Goal: Book appointment/travel/reservation

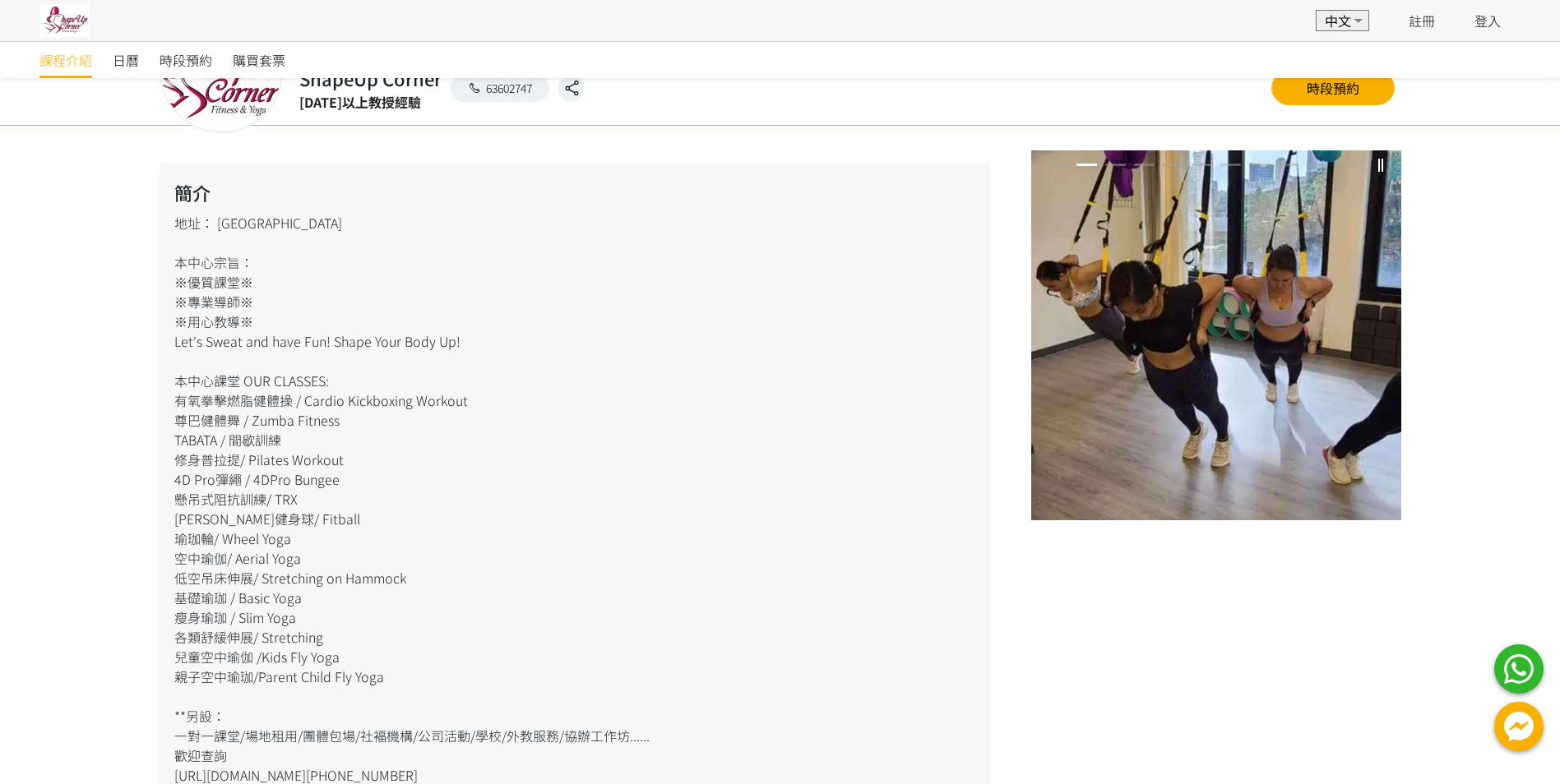
scroll to position [92, 0]
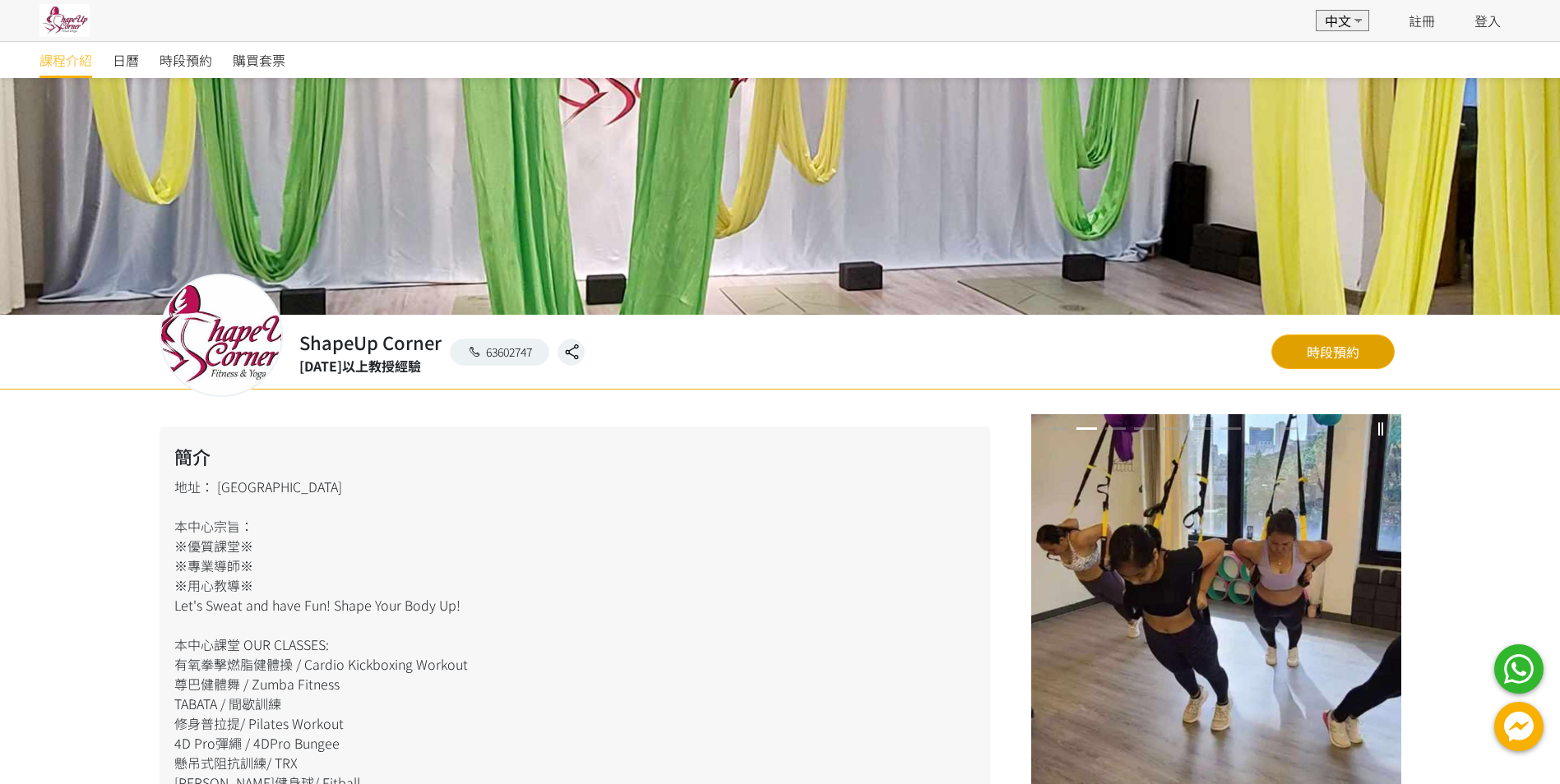
click at [1354, 356] on link "時段預約" at bounding box center [1333, 351] width 124 height 34
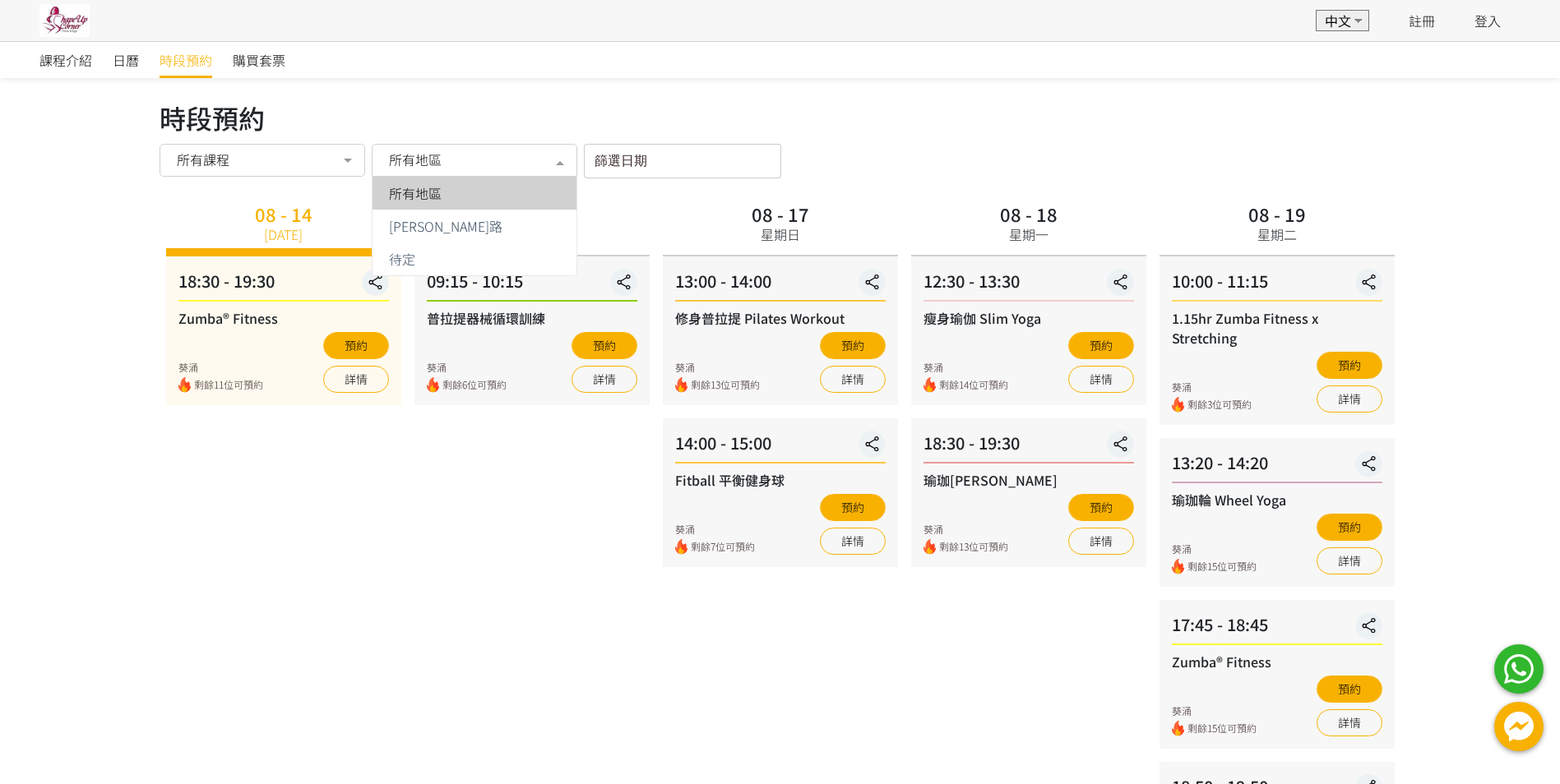
click at [562, 163] on div at bounding box center [559, 161] width 33 height 31
click at [415, 226] on span "[PERSON_NAME]路" at bounding box center [446, 226] width 114 height 13
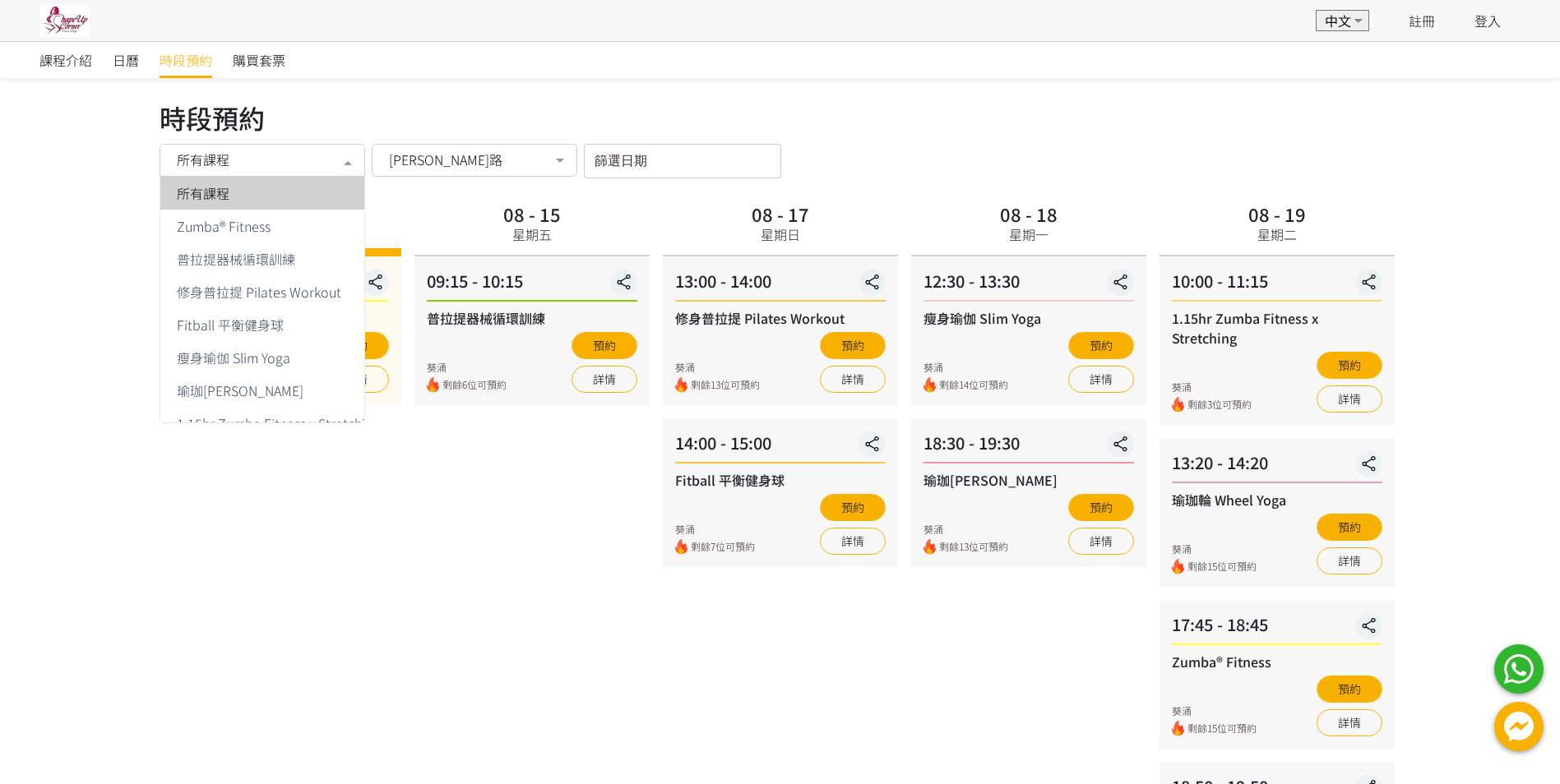
click at [260, 163] on div "所有課程" at bounding box center [261, 159] width 183 height 17
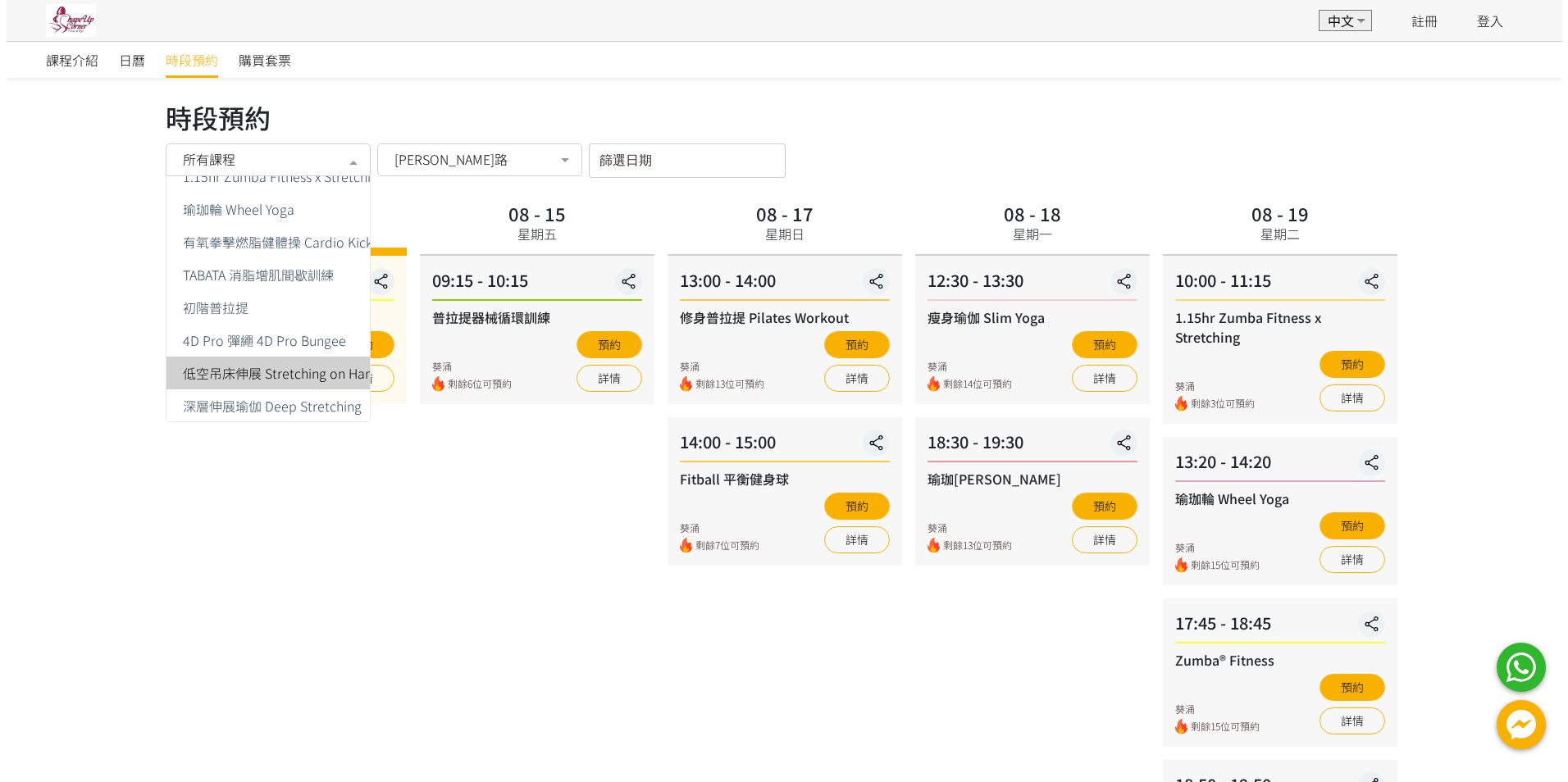
scroll to position [325, 0]
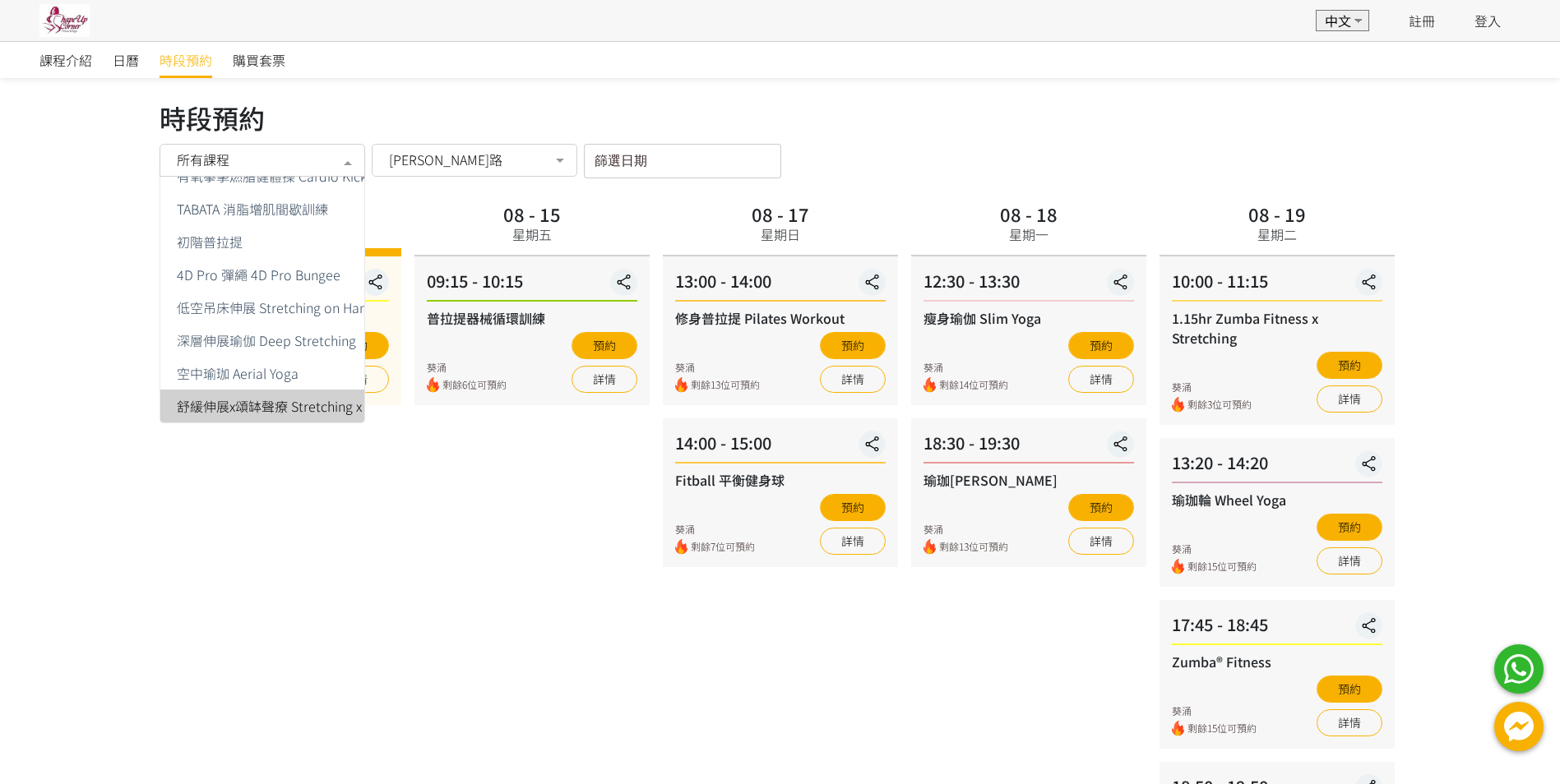
click at [266, 399] on span "舒緩伸展x頌缽聲療 Stretching x Singing Bowl" at bounding box center [309, 406] width 265 height 13
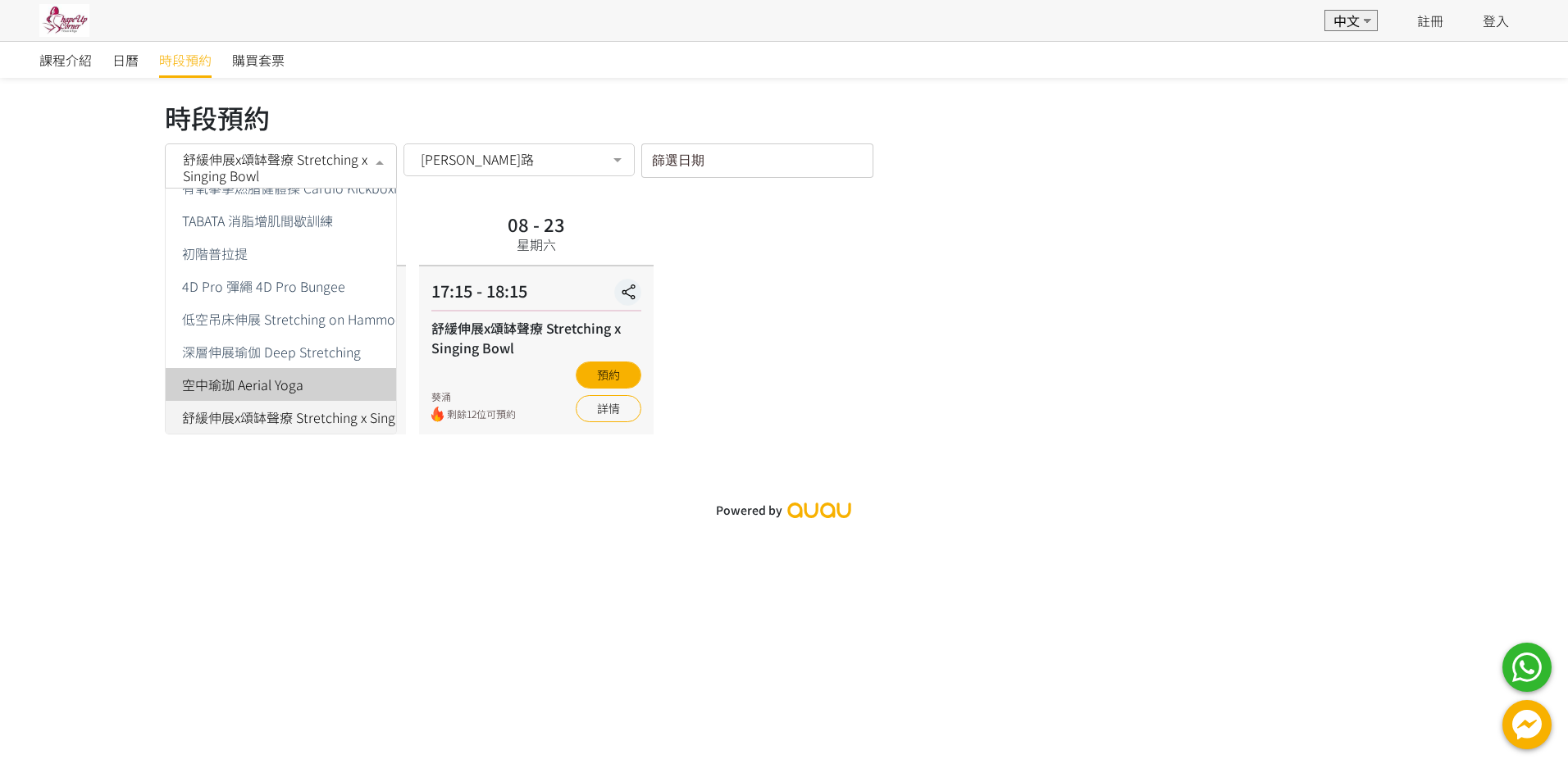
click at [378, 159] on div at bounding box center [379, 161] width 33 height 31
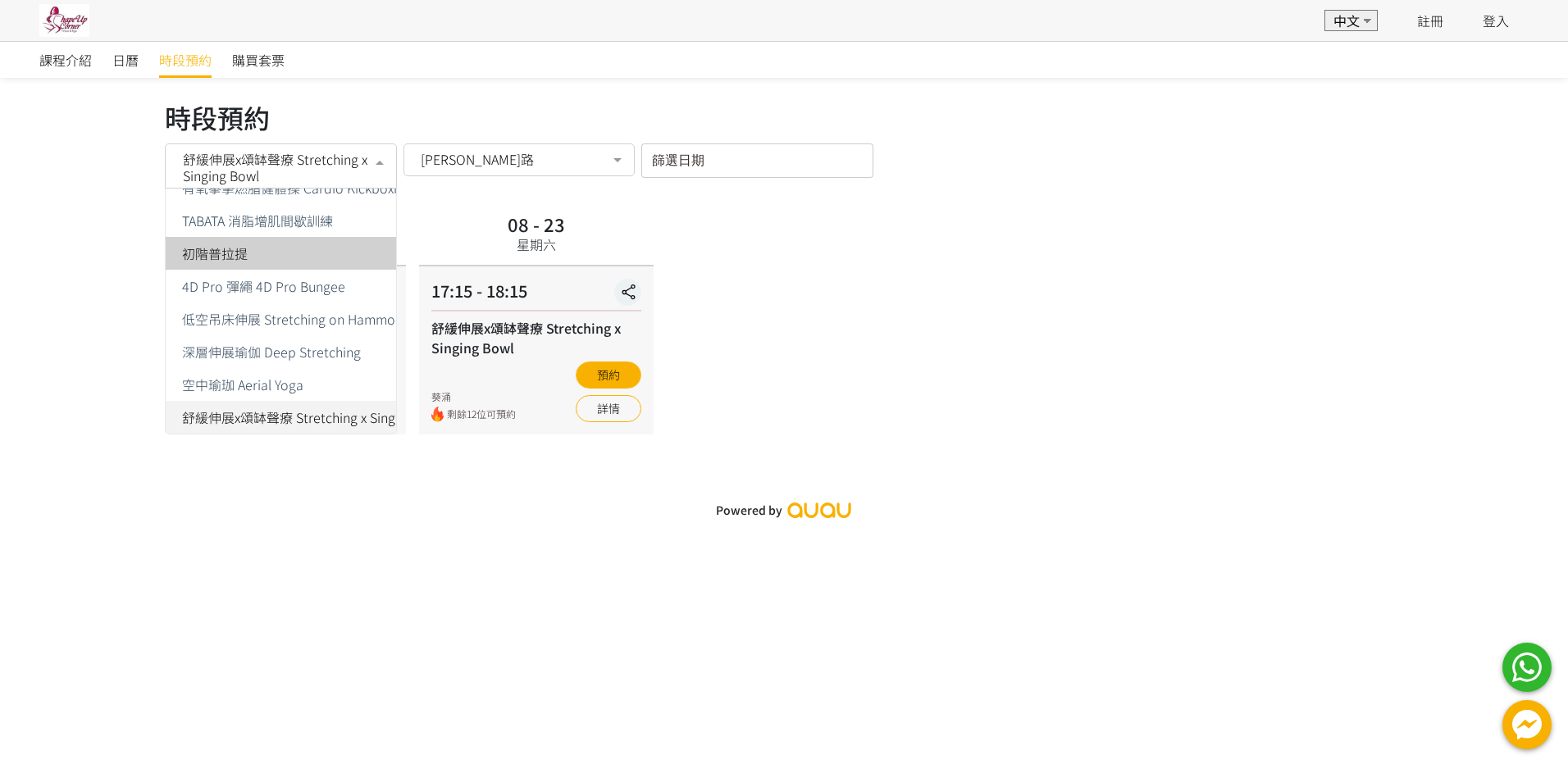
click at [247, 247] on span "初階普拉提" at bounding box center [215, 253] width 66 height 13
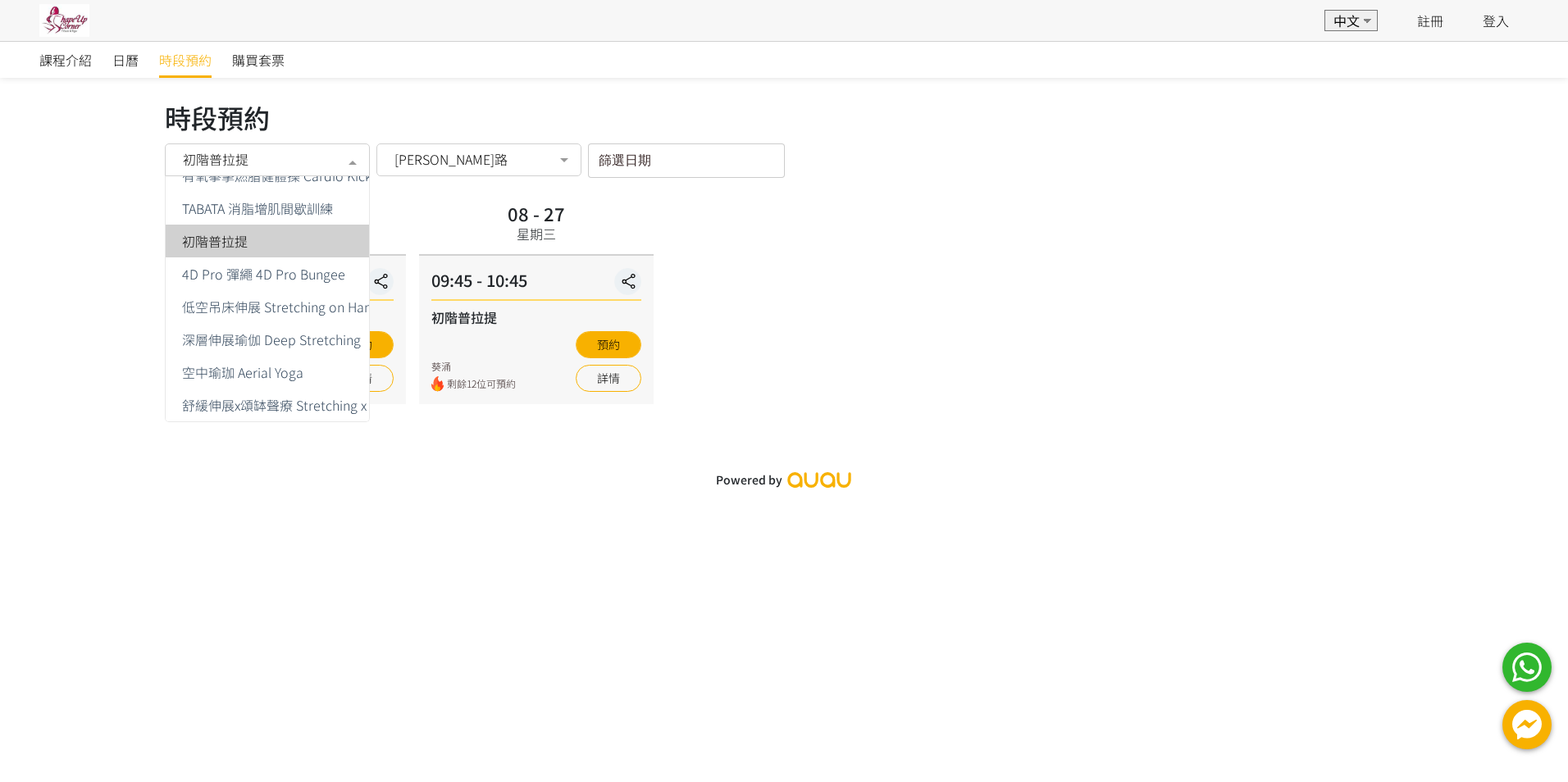
click at [363, 162] on div at bounding box center [352, 161] width 33 height 31
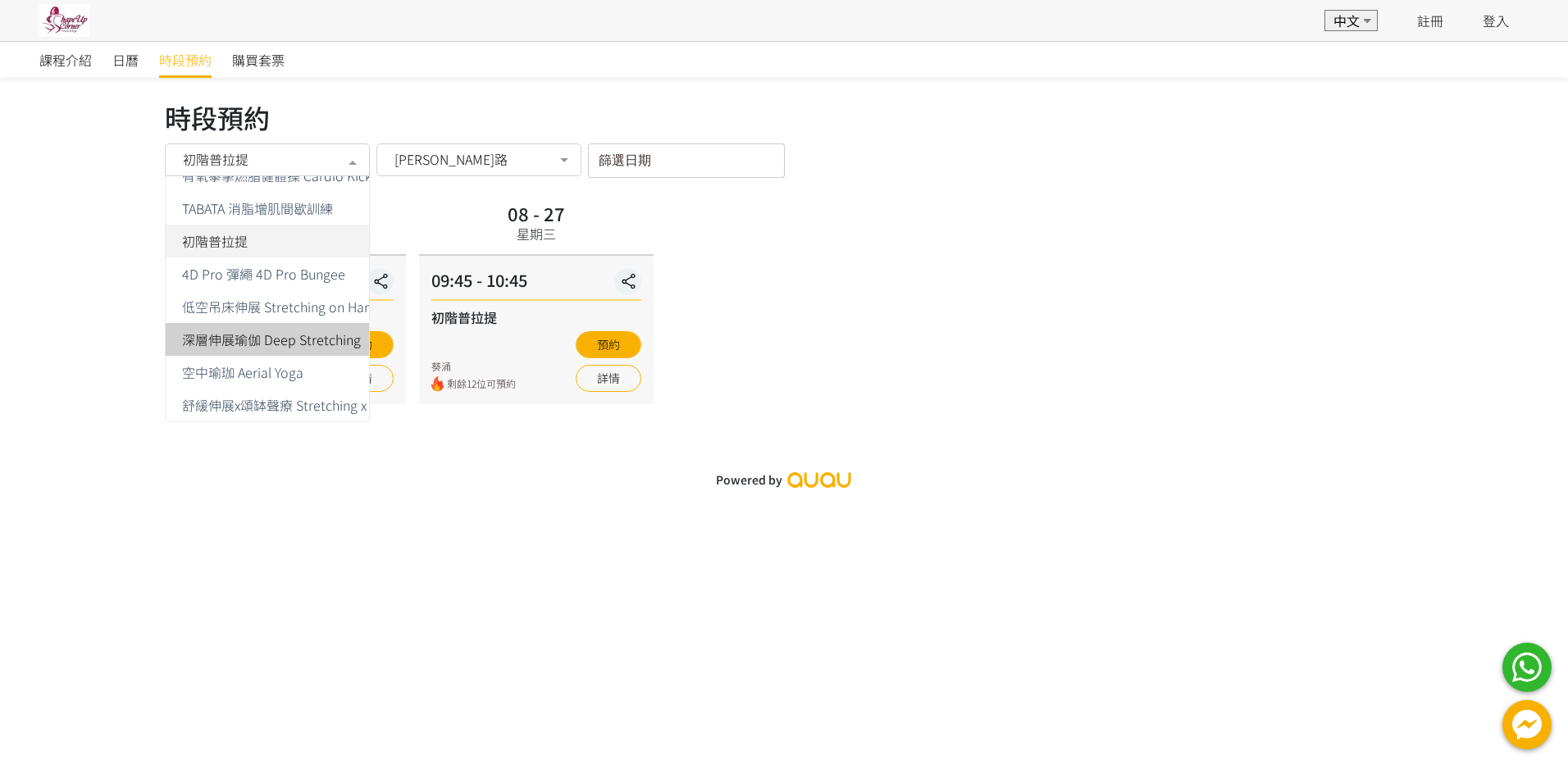
click at [303, 333] on span "深層伸展瑜伽 Deep Stretching" at bounding box center [271, 339] width 179 height 13
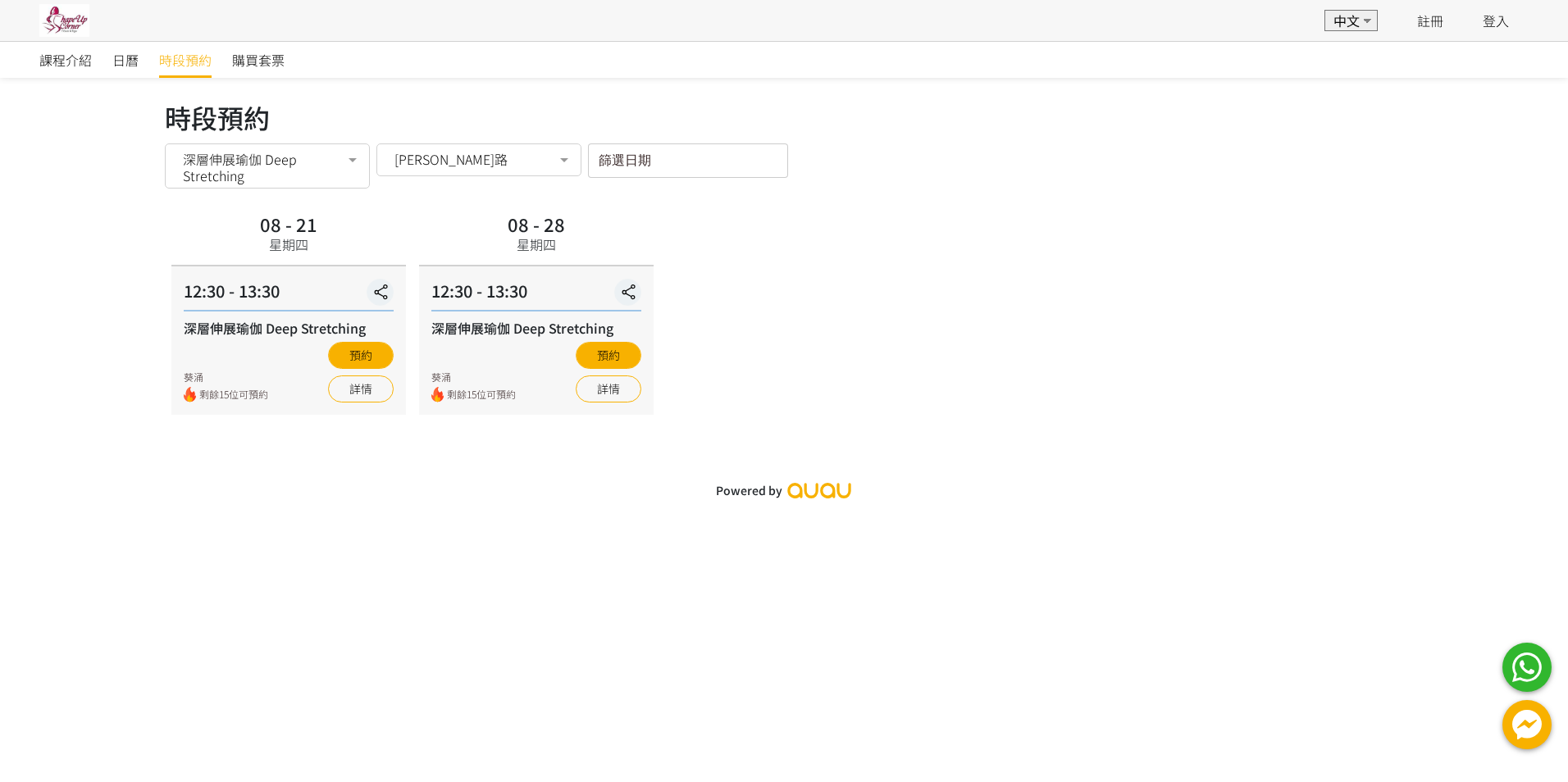
click at [335, 155] on div "深層伸展瑜伽 Deep Stretching 所有課程 Zumba® Fitness 普拉提器械循環訓練 修身普拉提 Pilates Workout Fitb…" at bounding box center [267, 165] width 205 height 45
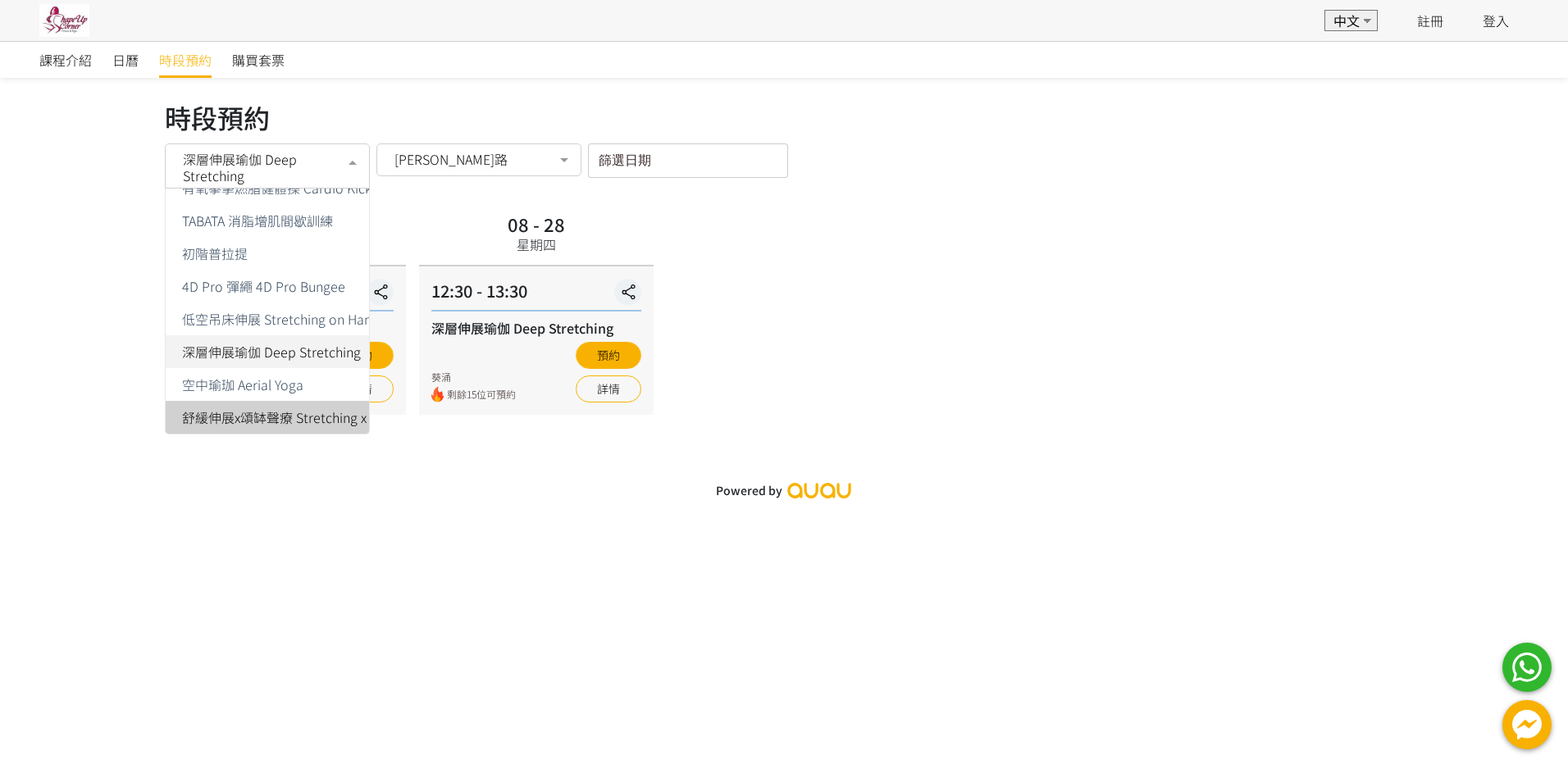
click at [277, 411] on span "舒緩伸展x頌缽聲療 Stretching x Singing Bowl" at bounding box center [314, 417] width 264 height 13
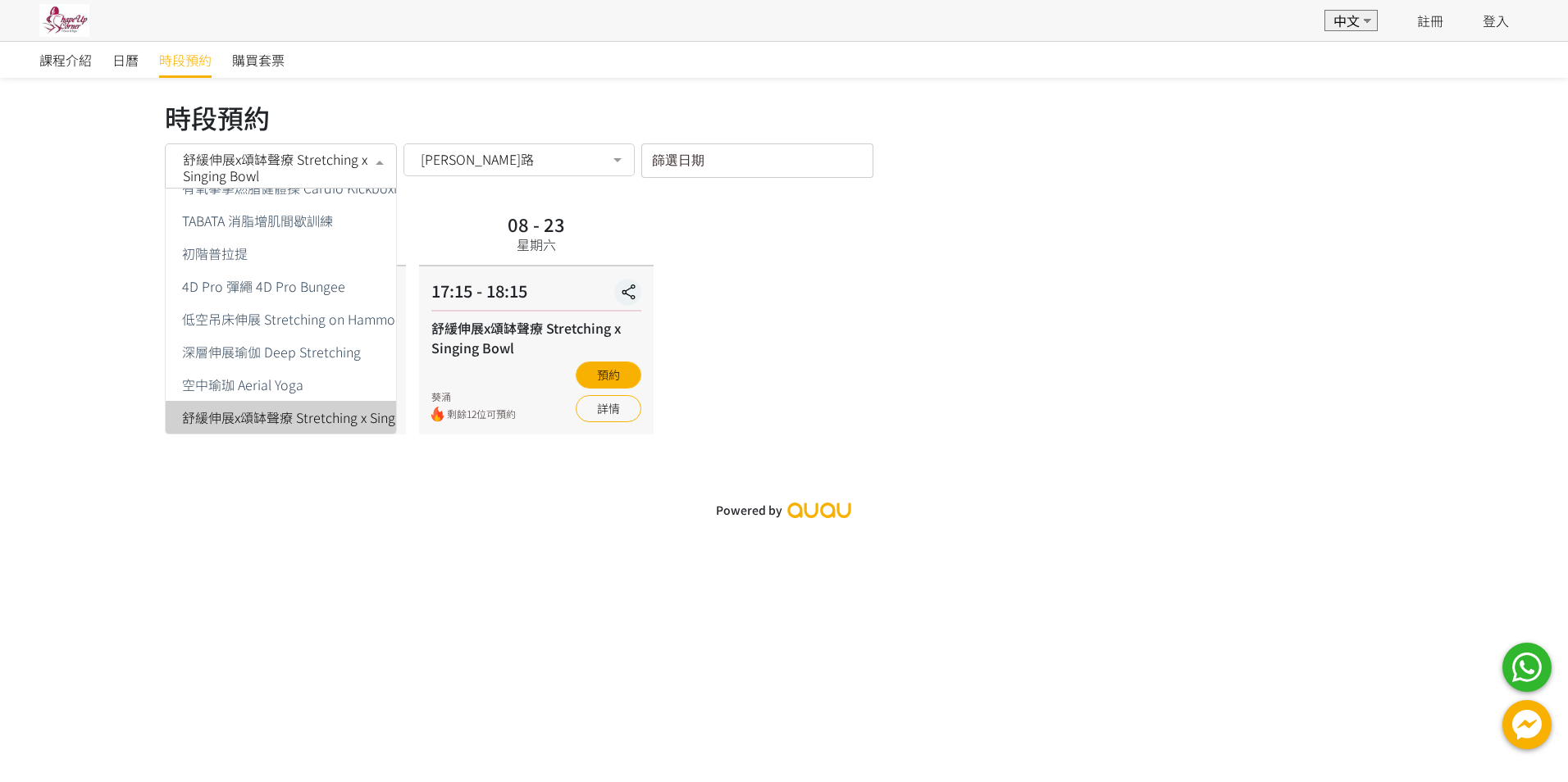
click at [380, 157] on div at bounding box center [379, 161] width 33 height 31
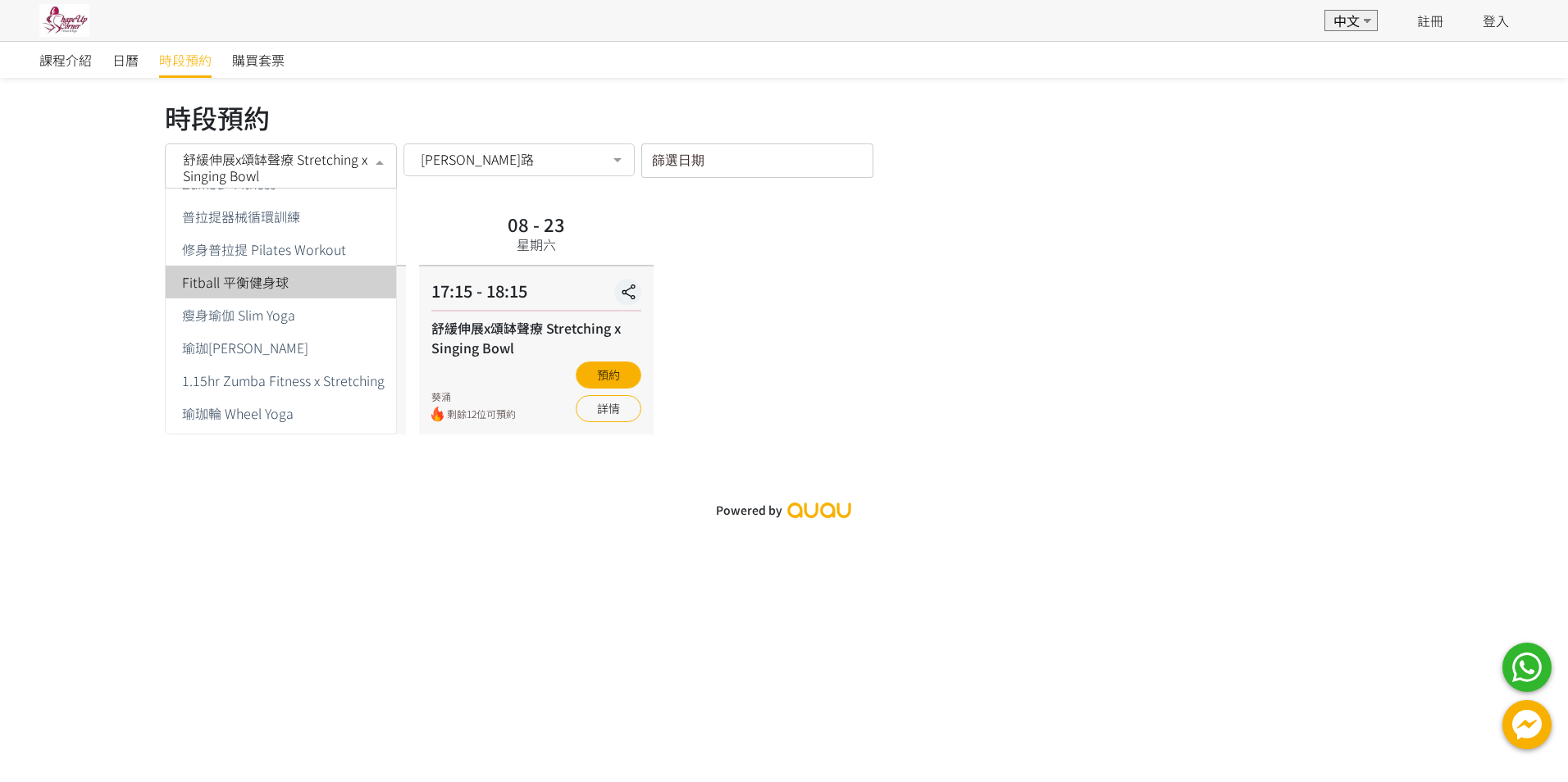
scroll to position [82, 0]
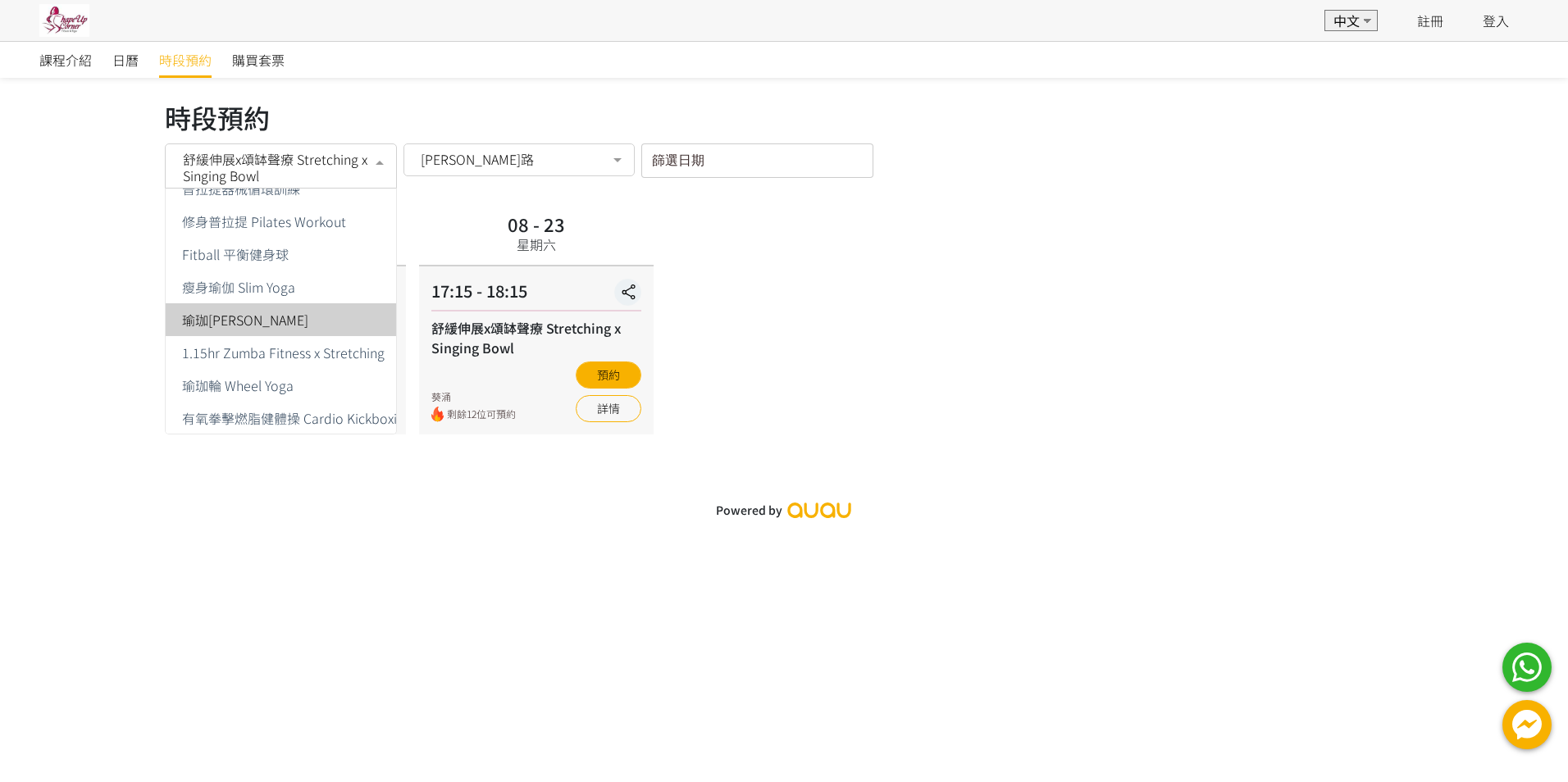
click at [257, 319] on div "瑜珈輪伸展" at bounding box center [320, 319] width 291 height 13
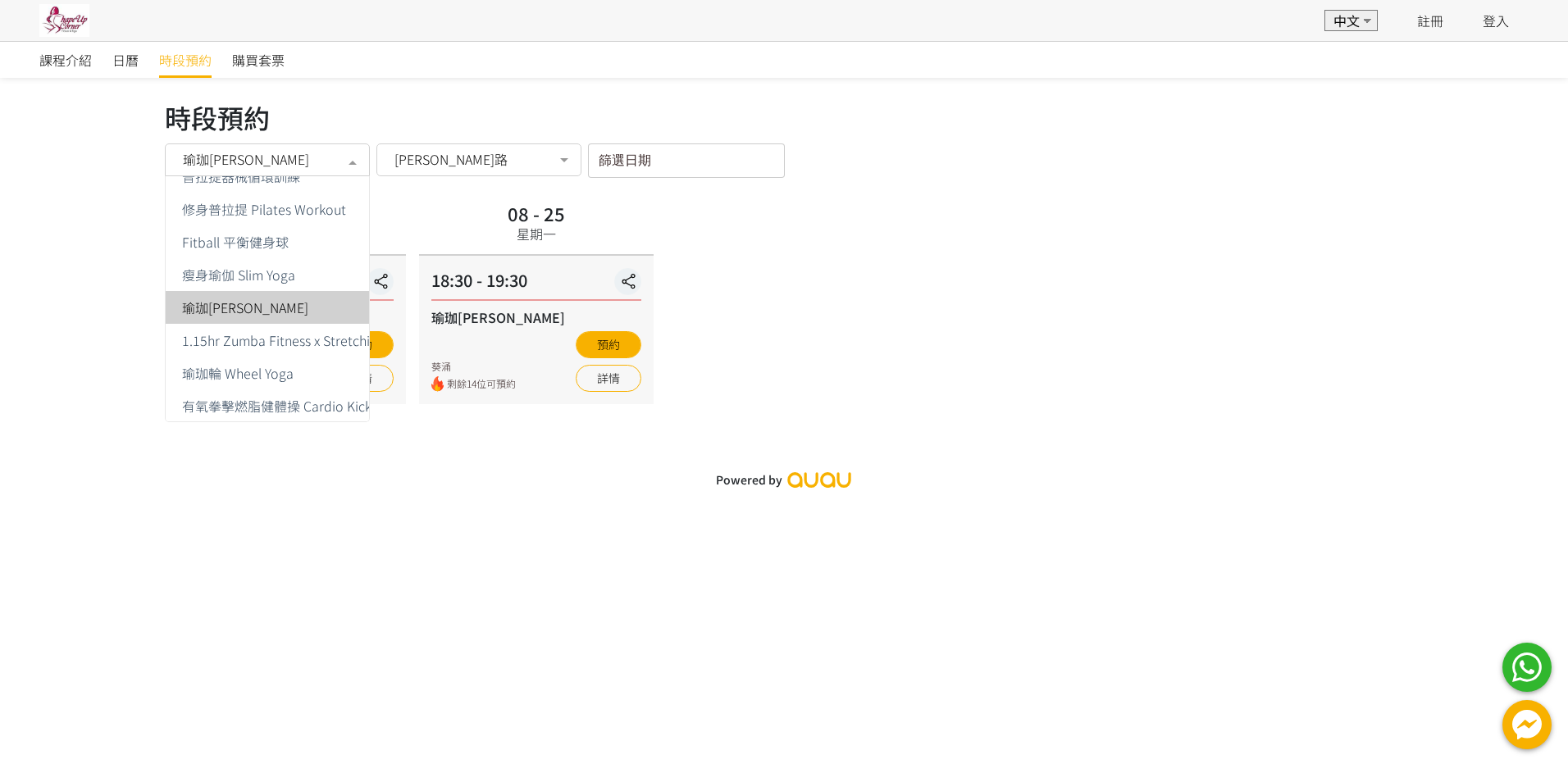
click at [348, 160] on div at bounding box center [352, 161] width 33 height 31
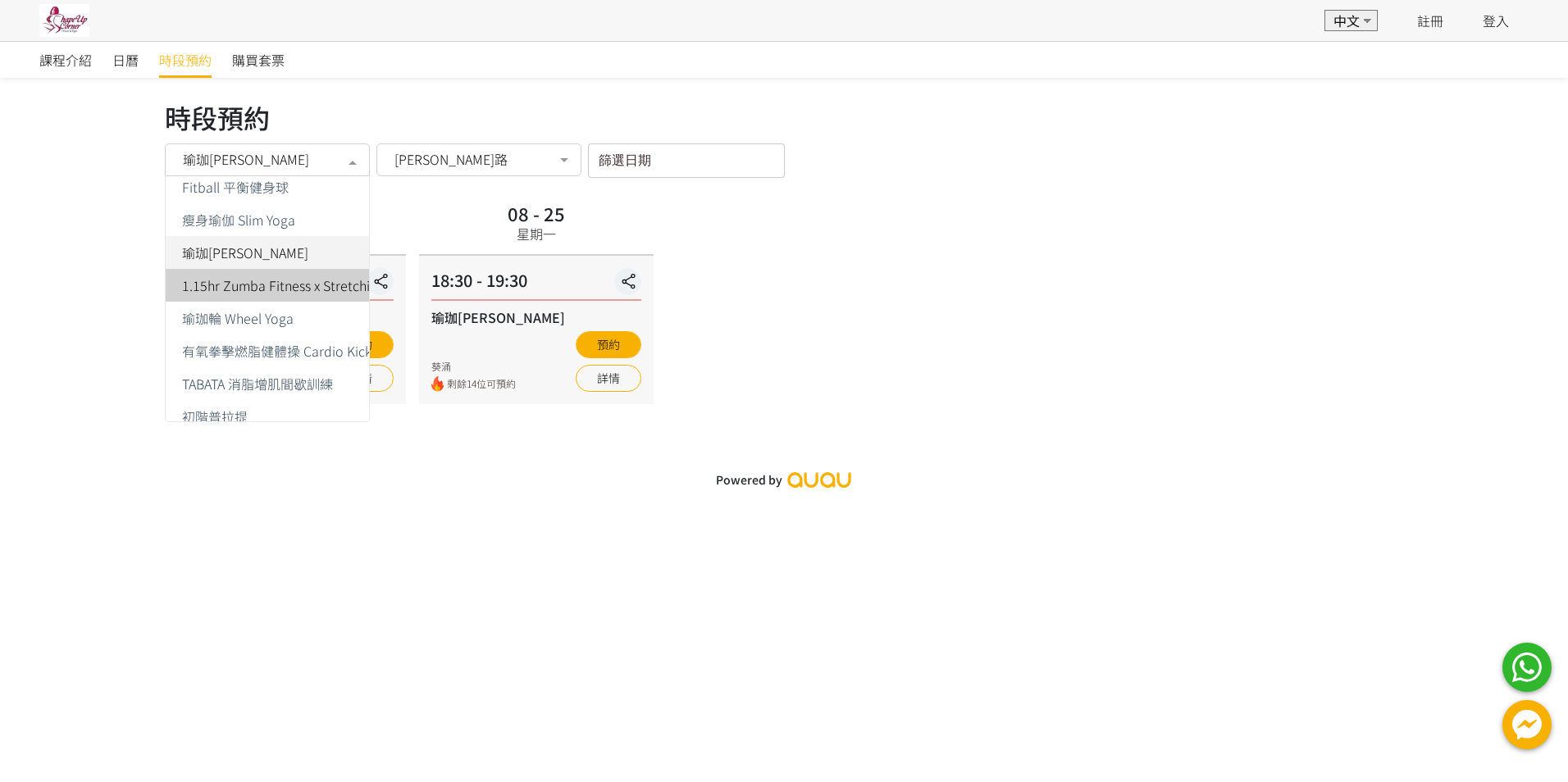
scroll to position [164, 0]
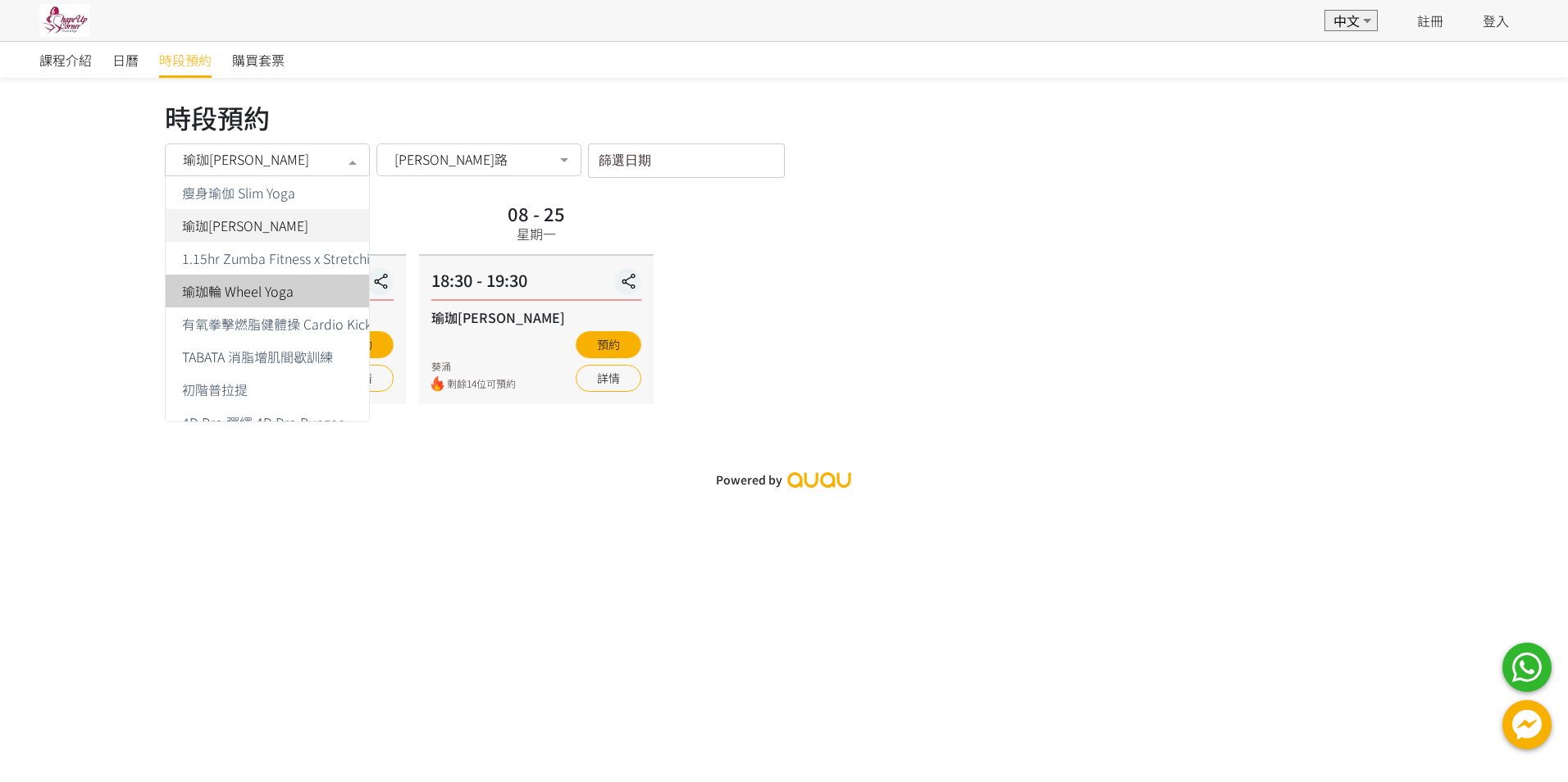
click at [247, 290] on span "瑜珈輪 Wheel Yoga" at bounding box center [238, 290] width 112 height 13
click at [351, 158] on div at bounding box center [352, 161] width 33 height 31
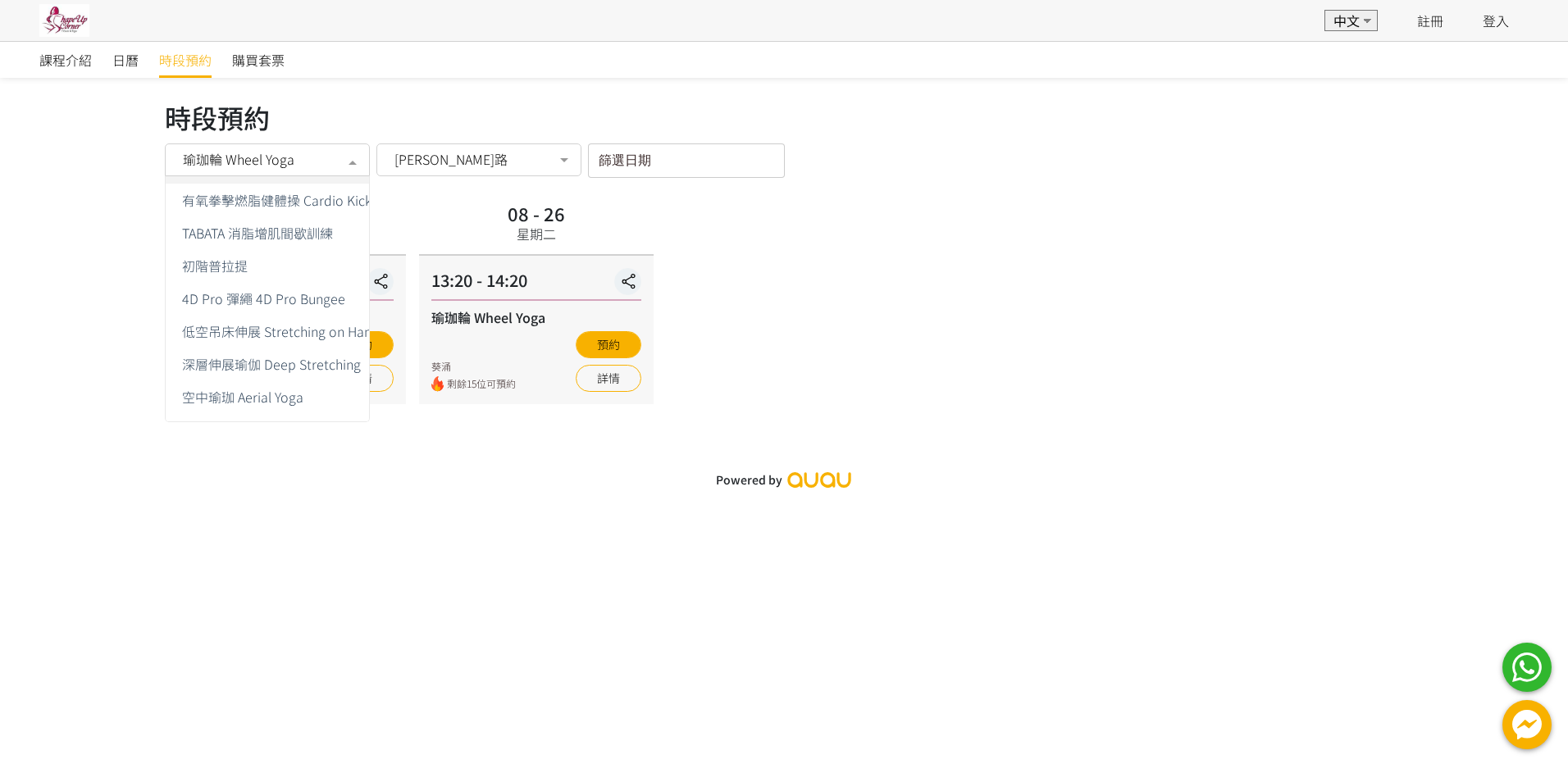
scroll to position [325, 0]
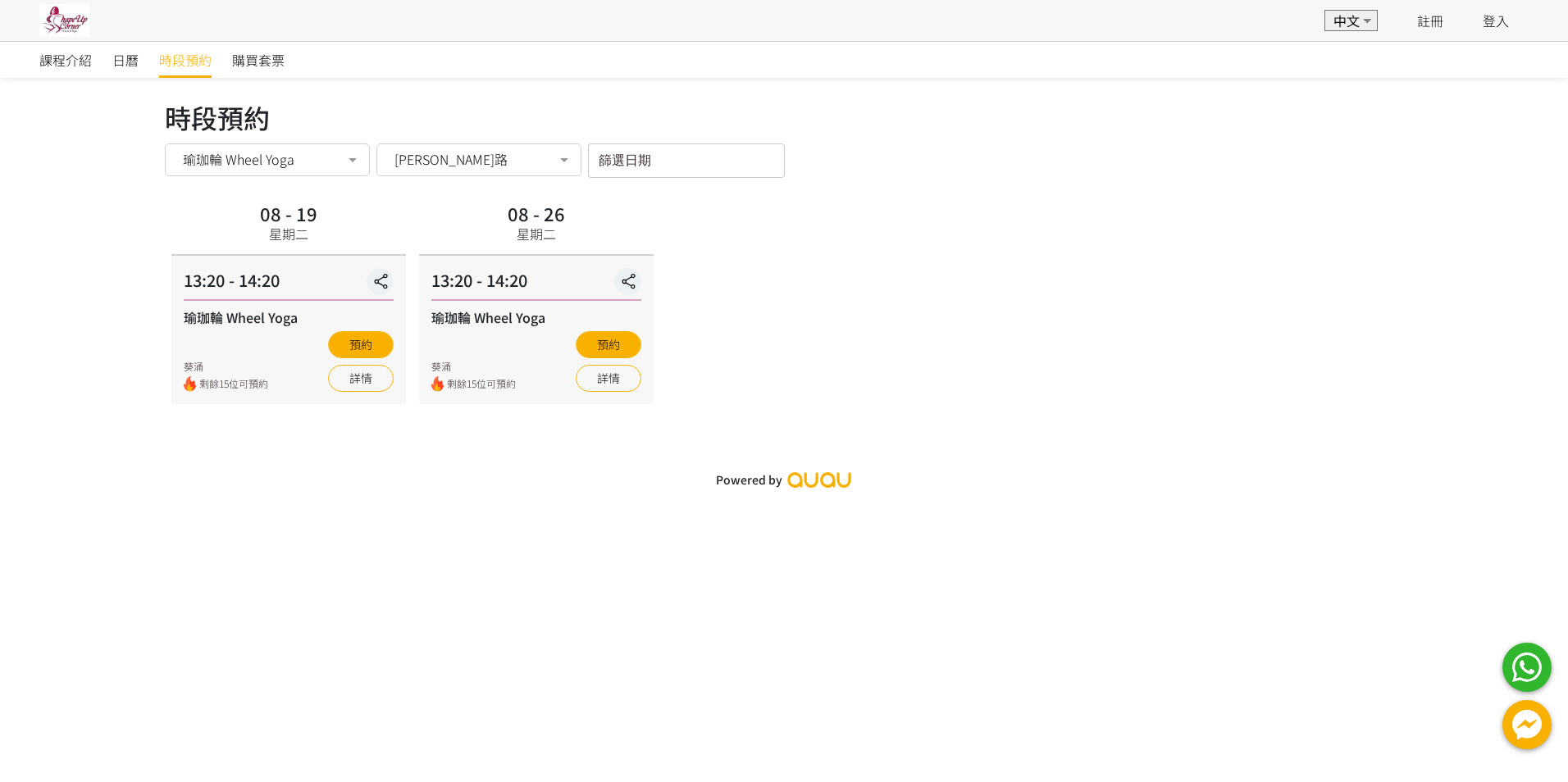
click at [307, 543] on div "課程介紹 日曆 時段預約 購買套票 時段預約 時段預約 瑜珈輪 Wheel Yoga 所有課程 Zumba® Fitness 普拉提器械循環訓練 修身普拉提 …" at bounding box center [784, 391] width 1568 height 782
click at [604, 155] on label "篩選日期" at bounding box center [616, 157] width 36 height 14
click at [604, 155] on input "篩選日期" at bounding box center [686, 160] width 197 height 34
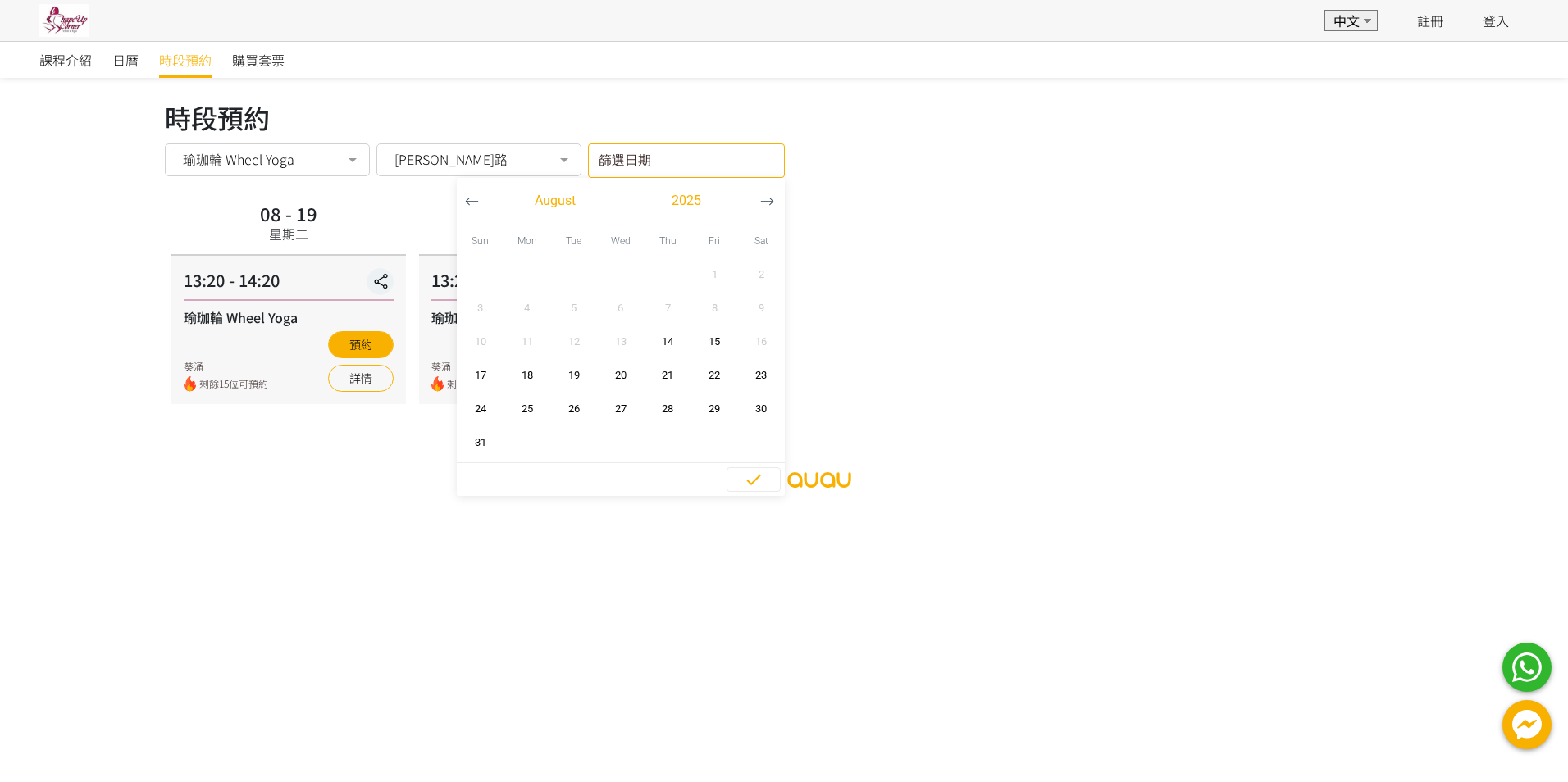
click at [1011, 194] on div "時段預約 時段預約 瑜珈輪 Wheel Yoga 所有課程 Zumba® Fitness 普拉提器械循環訓練 修身普拉提 Pilates Workout Fi…" at bounding box center [783, 260] width 1238 height 326
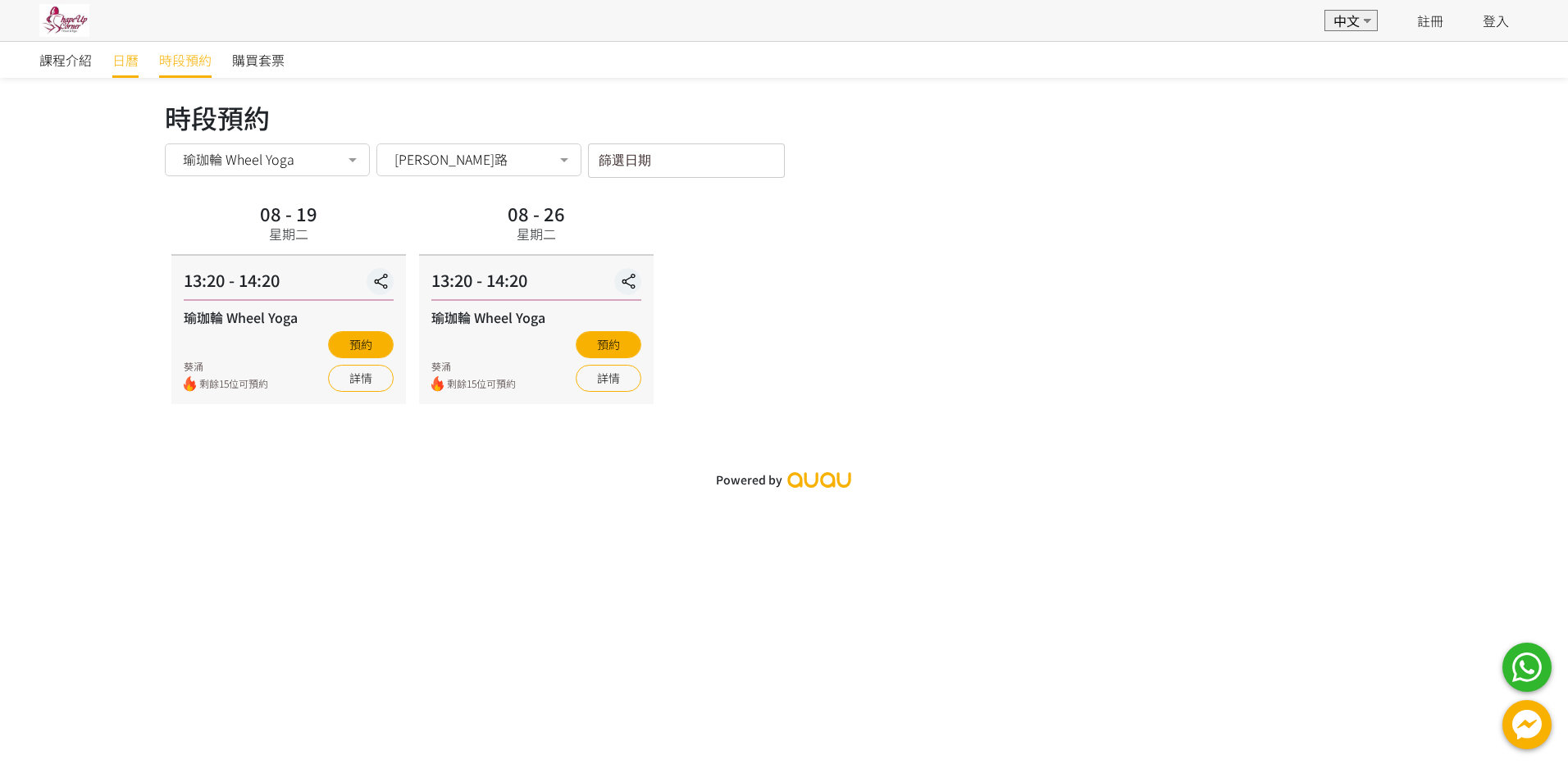
click at [120, 62] on span "日曆" at bounding box center [126, 60] width 26 height 19
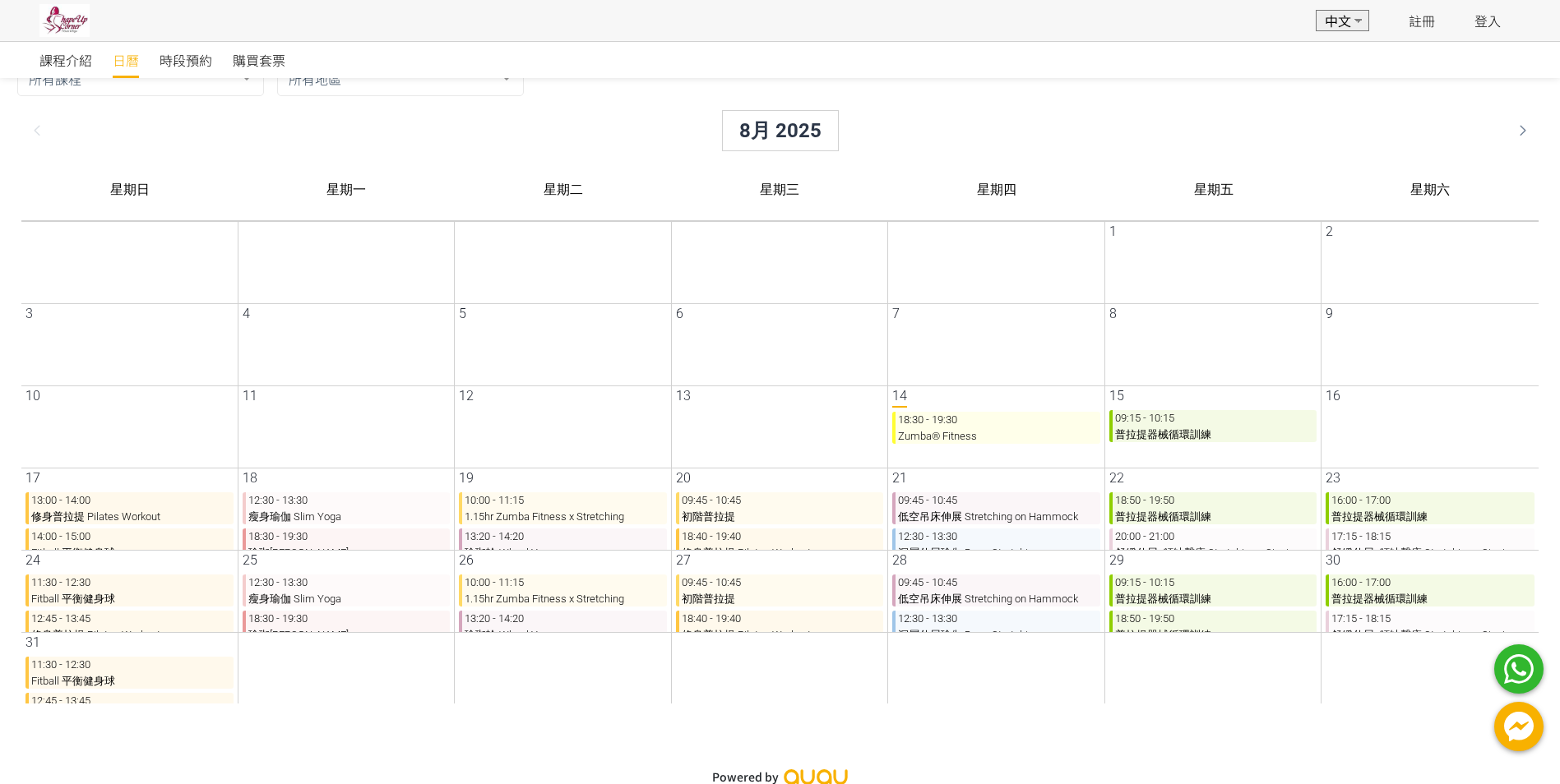
scroll to position [88, 0]
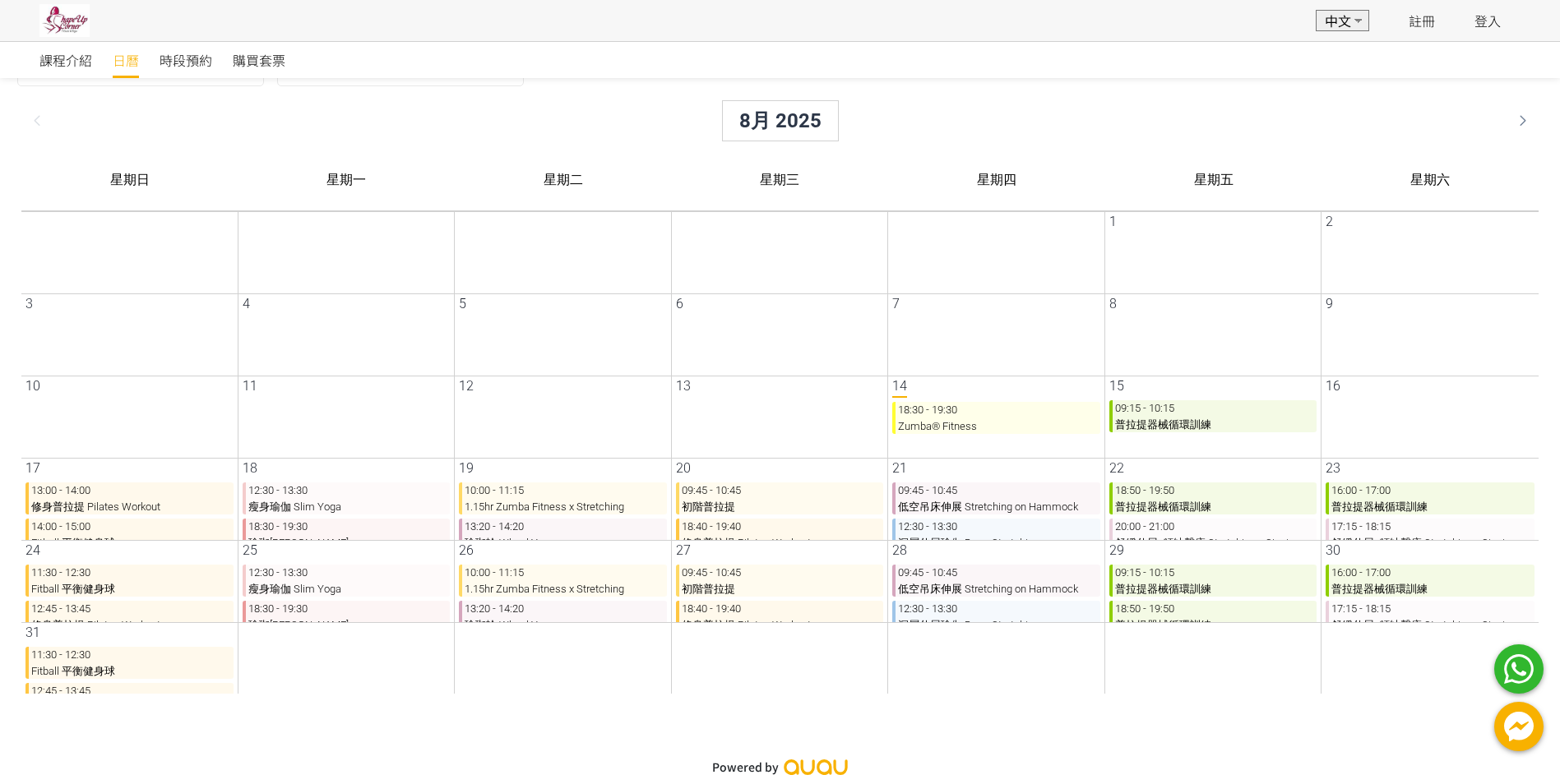
click at [1237, 407] on p "09:15 - 10:15 普拉提器械循環訓練" at bounding box center [1200, 416] width 208 height 32
drag, startPoint x: 219, startPoint y: 506, endPoint x: 214, endPoint y: 546, distance: 40.3
click at [214, 546] on div "星期日 星期一 星期二 星期三 星期四 星期五 星期六 27 28 29 30 31 1 2 3 4 5 6 7 8 9 10 11 12 13 14 18:…" at bounding box center [766, 427] width 1517 height 555
click at [600, 736] on div "課程介紹 日曆 時段預約 購買套票 日曆 Powered by" at bounding box center [780, 369] width 1560 height 831
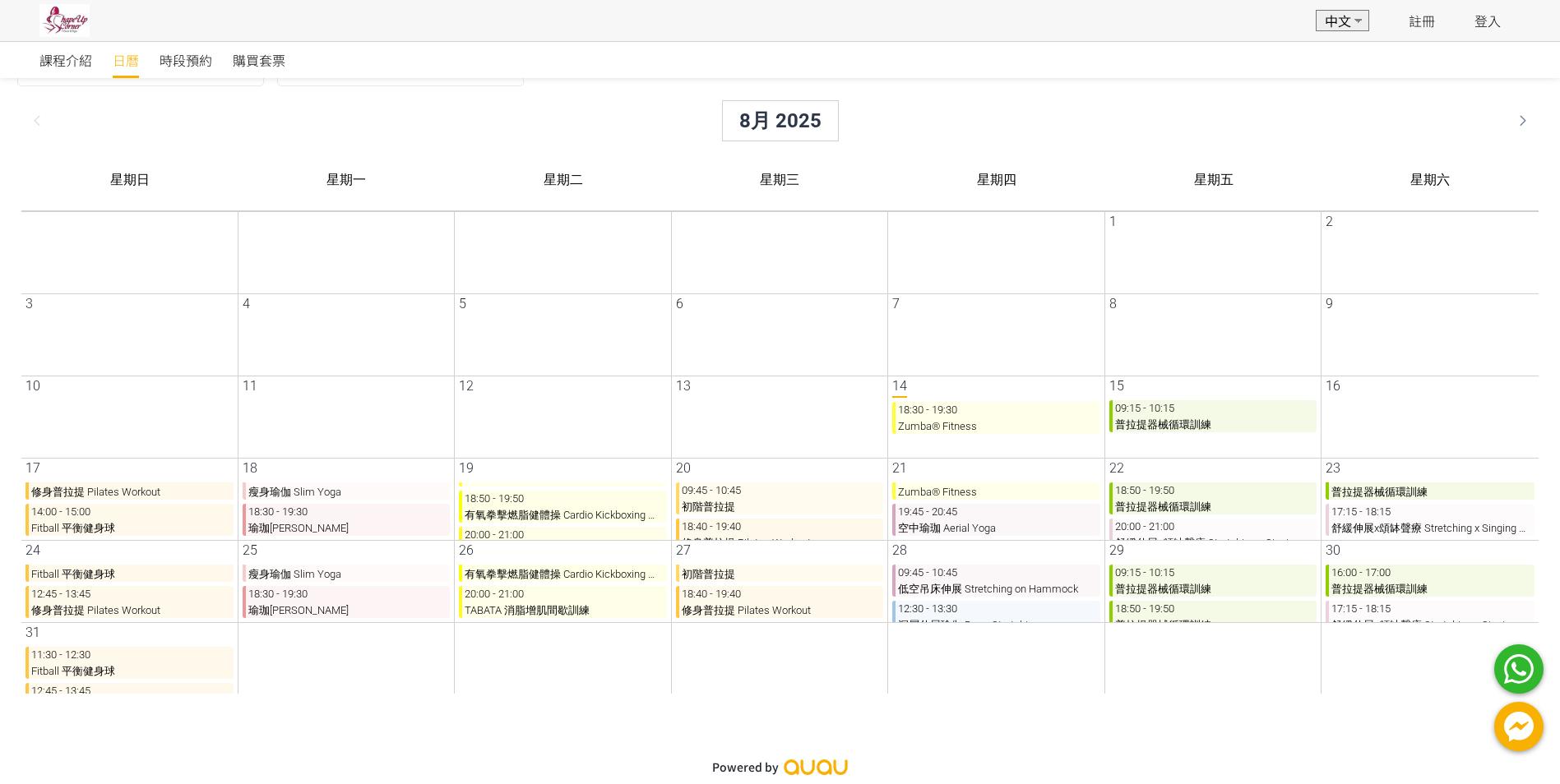
drag, startPoint x: 868, startPoint y: 581, endPoint x: 732, endPoint y: 608, distance: 138.7
click at [867, 618] on div "09:45 - 10:45 初階普拉提 18:40 - 19:40 修身普拉提 Pilates Workout" at bounding box center [768, 593] width 211 height 57
click at [913, 613] on p "18:30 - 19:30 Zumba® Fitness" at bounding box center [983, 601] width 208 height 32
click at [196, 62] on span "時段預約" at bounding box center [186, 60] width 53 height 19
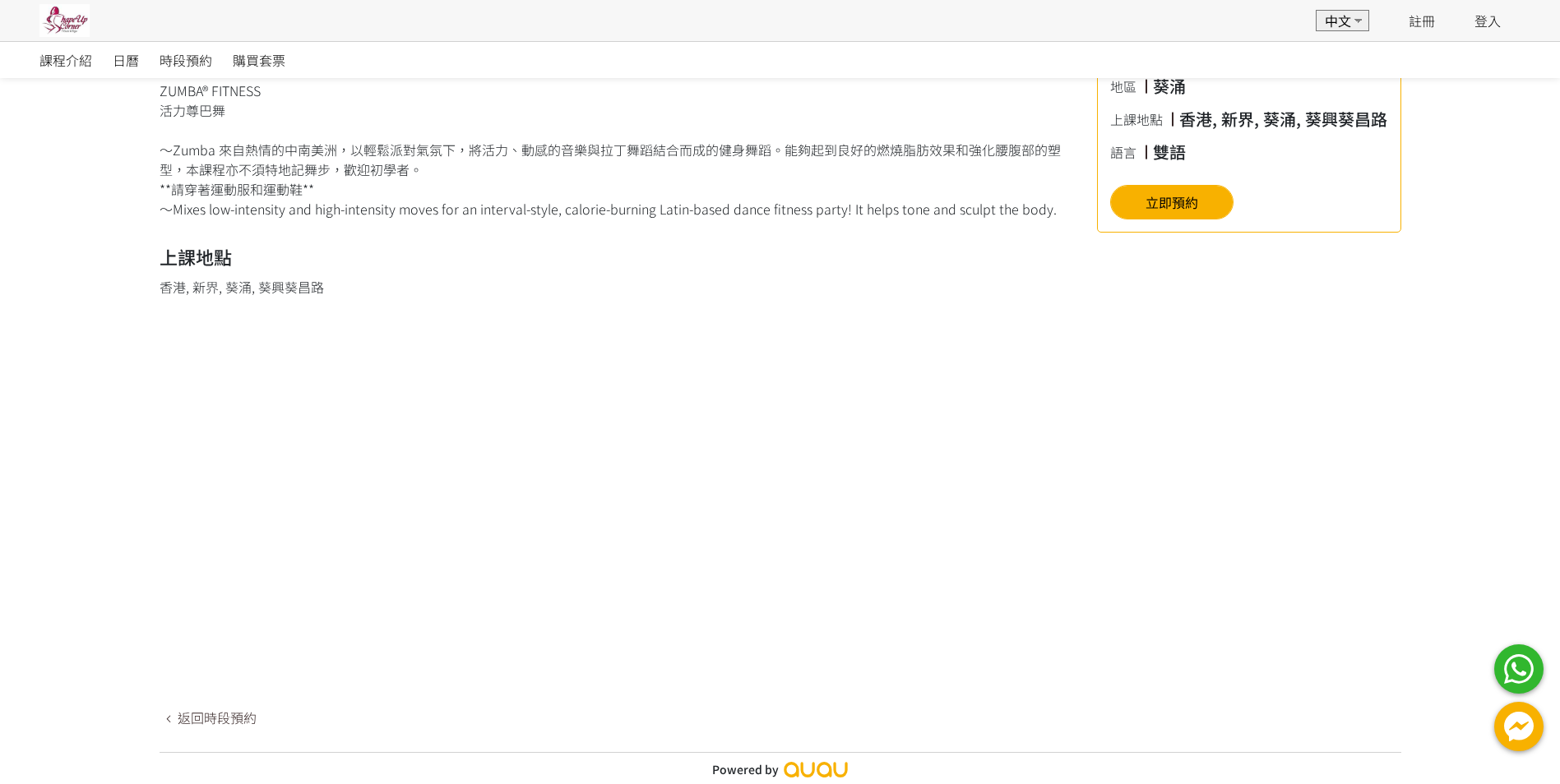
scroll to position [464, 0]
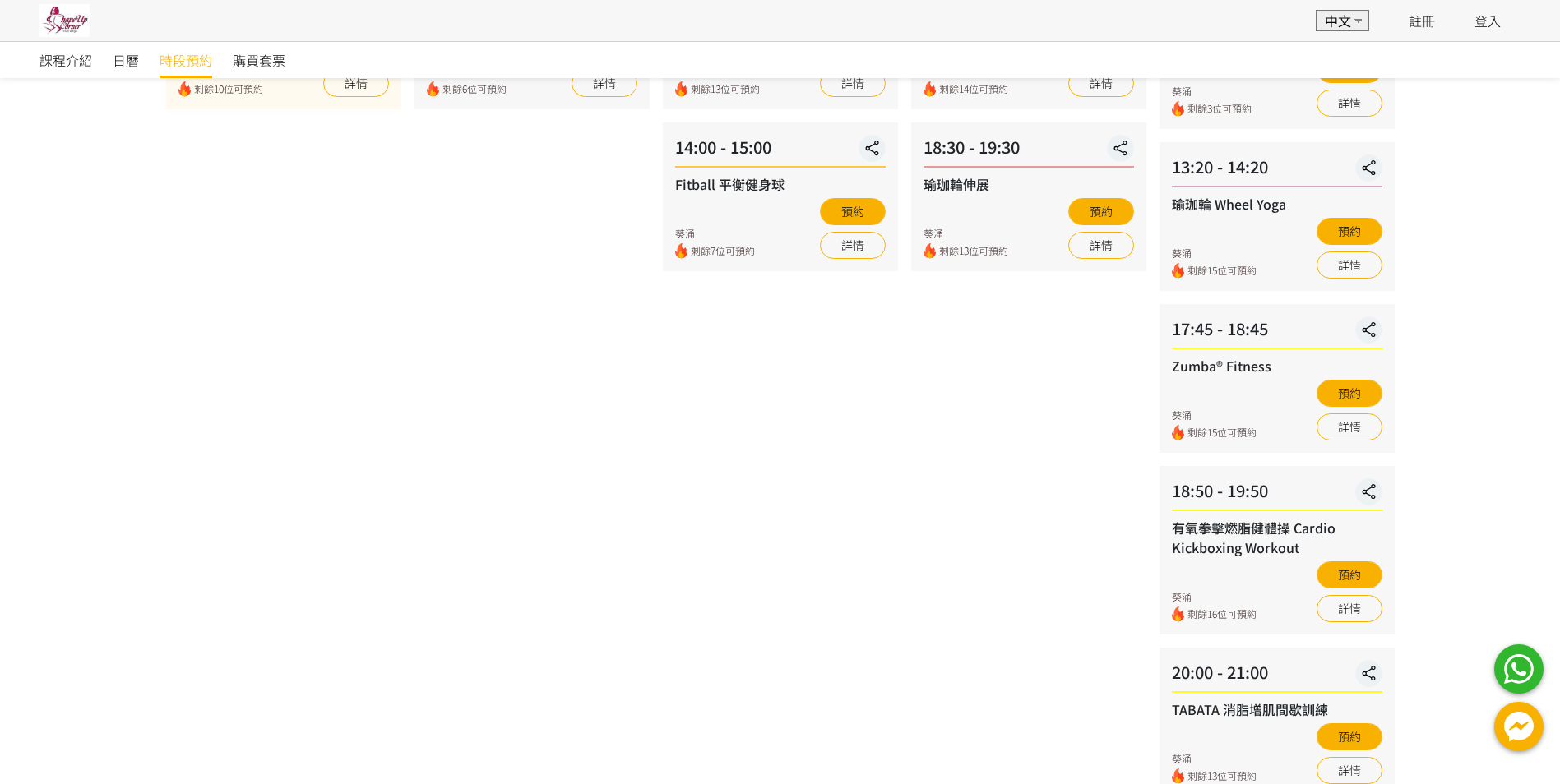
scroll to position [72, 0]
